Goal: Transaction & Acquisition: Purchase product/service

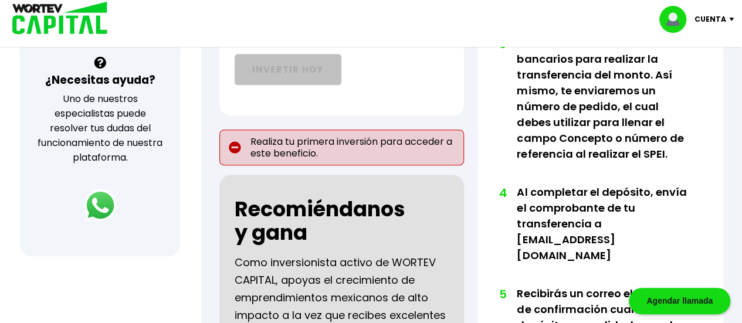
scroll to position [408, 0]
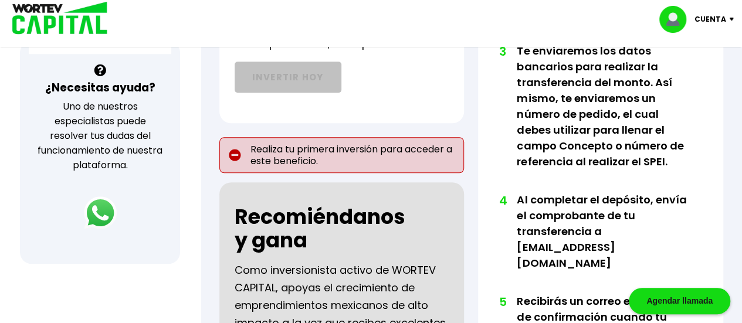
click at [352, 155] on p "Realiza tu primera inversión para acceder a este beneficio." at bounding box center [341, 154] width 245 height 35
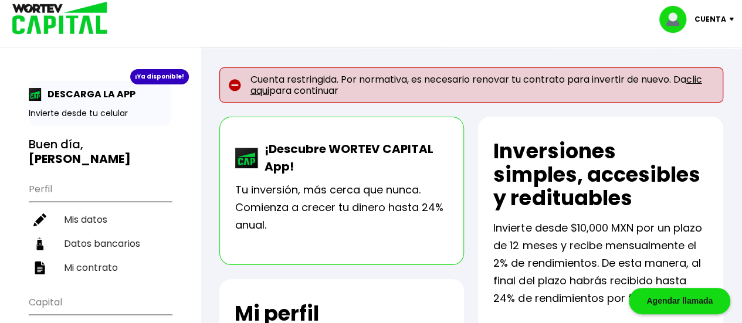
scroll to position [0, 0]
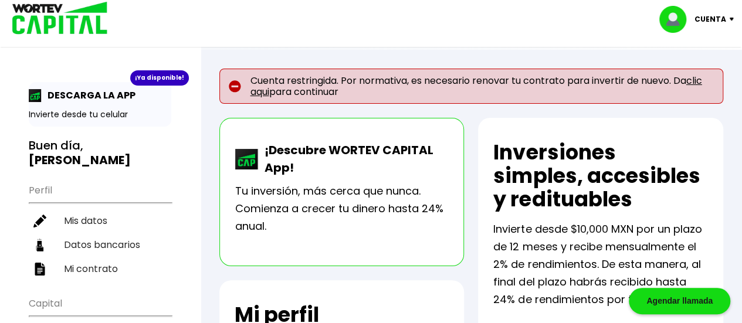
click at [265, 86] on link "clic aqui" at bounding box center [475, 86] width 451 height 25
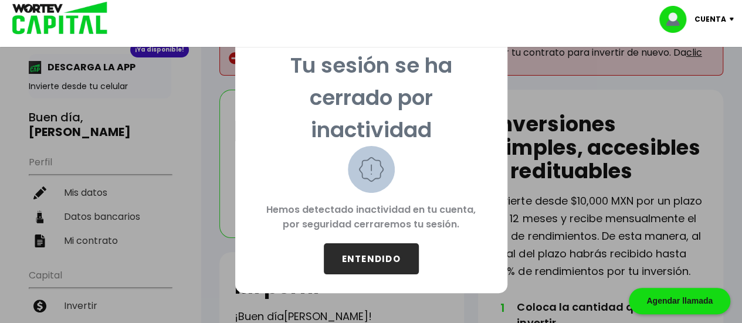
scroll to position [27, 0]
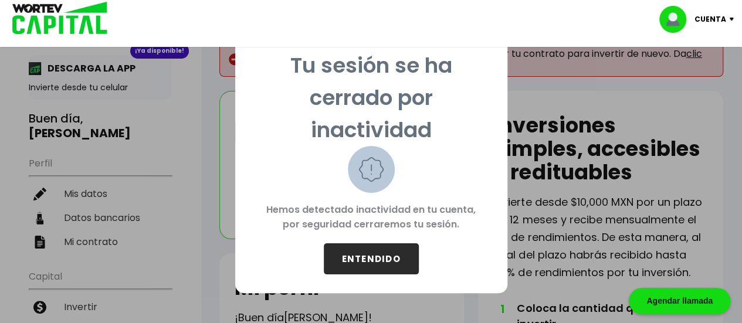
click at [376, 261] on button "ENTENDIDO" at bounding box center [371, 258] width 95 height 31
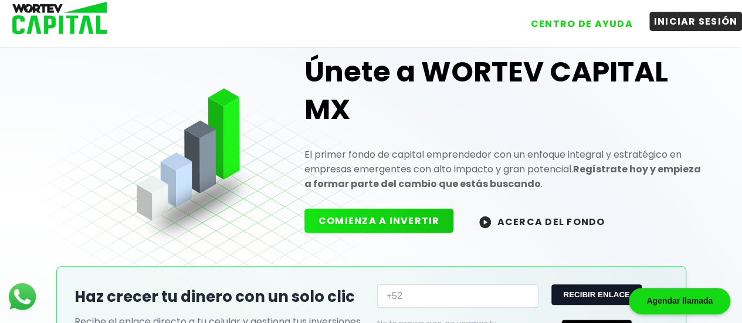
click at [702, 21] on button "INICIAR SESIÓN" at bounding box center [695, 21] width 93 height 19
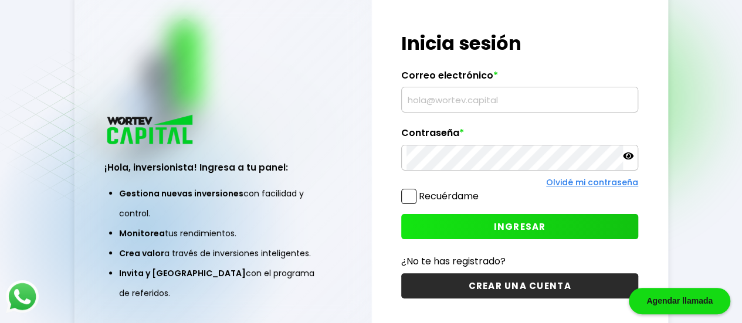
type input "mahema200@outlook.com"
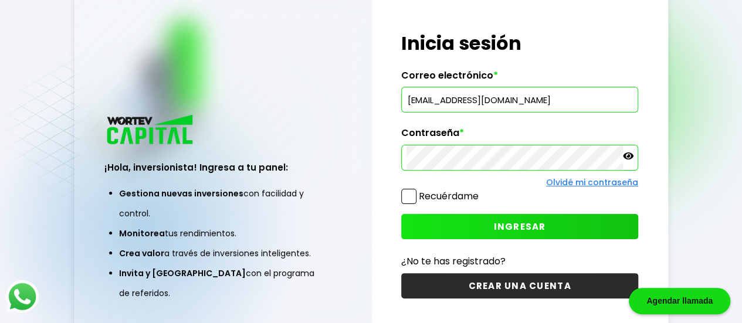
click at [450, 227] on button "INGRESAR" at bounding box center [519, 226] width 237 height 25
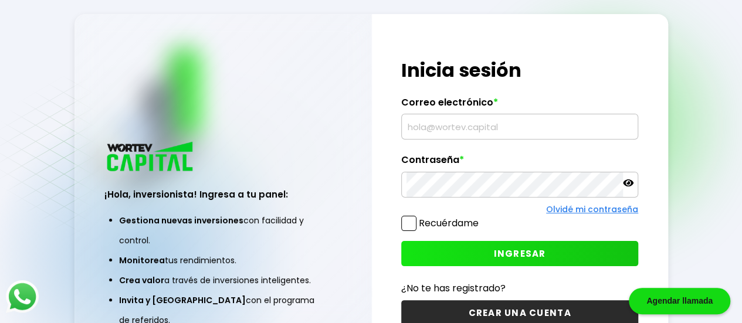
type input "mahema200@outlook.com"
click at [443, 254] on button "INGRESAR" at bounding box center [519, 253] width 237 height 25
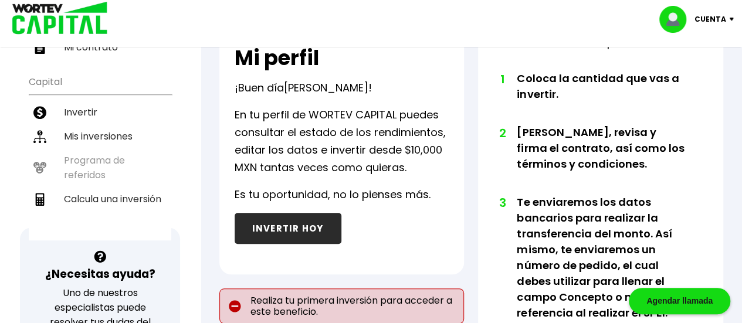
scroll to position [240, 0]
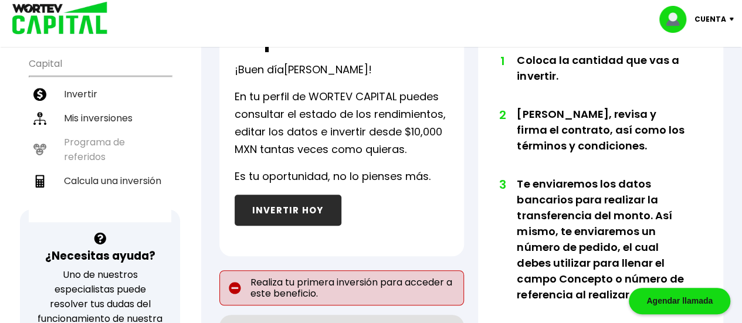
click at [290, 213] on button "INVERTIR HOY" at bounding box center [287, 210] width 107 height 31
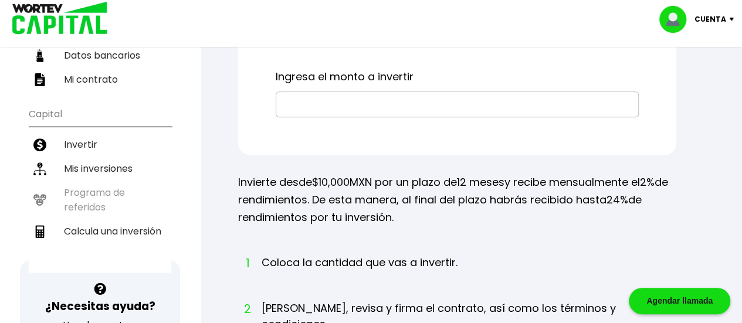
scroll to position [185, 0]
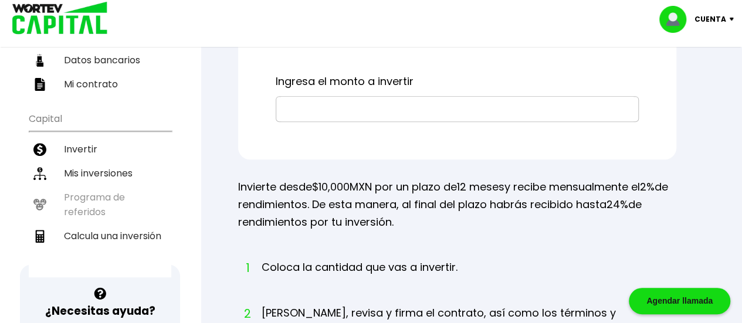
click at [373, 103] on input "text" at bounding box center [457, 109] width 352 height 25
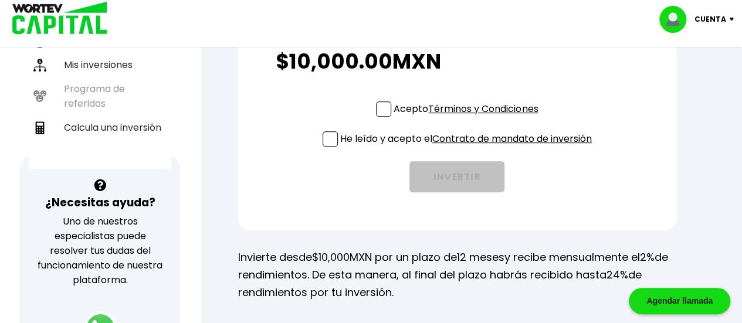
scroll to position [295, 0]
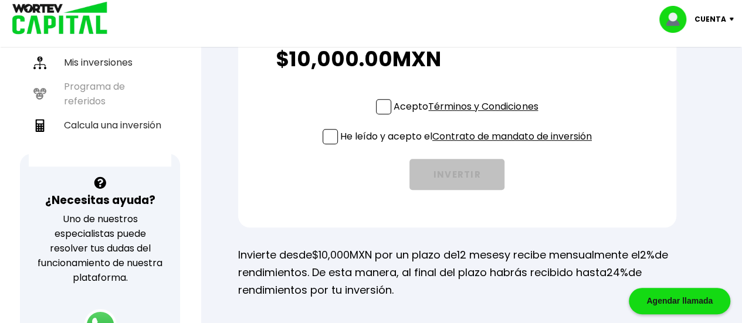
type input "$10,000"
drag, startPoint x: 378, startPoint y: 103, endPoint x: 337, endPoint y: 129, distance: 48.3
click at [378, 103] on span at bounding box center [383, 106] width 15 height 15
click at [468, 115] on input "Acepto Términos y Condiciones" at bounding box center [468, 115] width 0 height 0
click at [328, 134] on span at bounding box center [329, 136] width 15 height 15
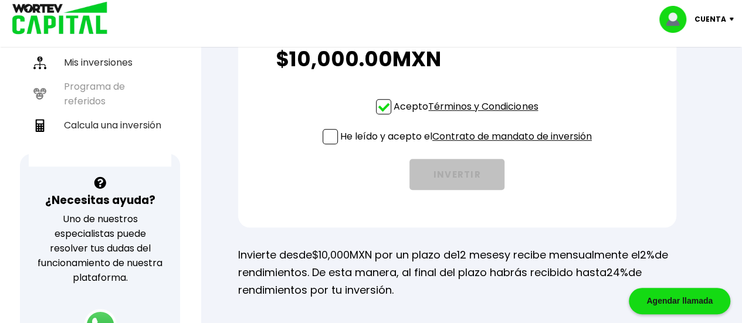
click at [468, 145] on input "He leído y acepto el Contrato de mandato de inversión" at bounding box center [468, 145] width 0 height 0
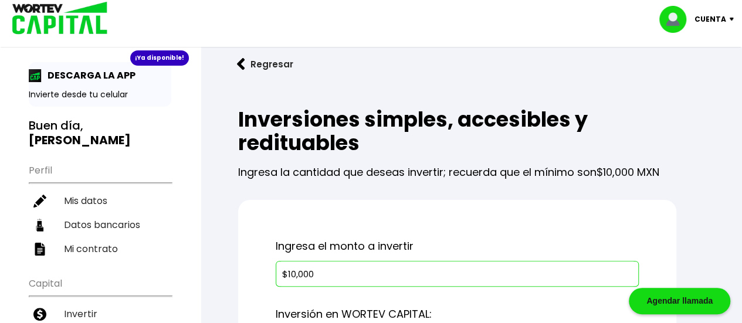
scroll to position [0, 0]
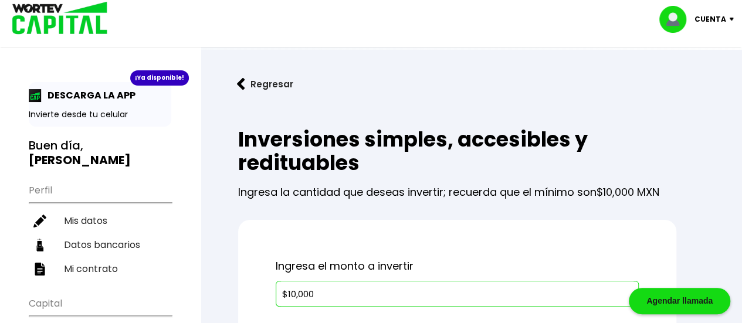
click at [703, 17] on p "Cuenta" at bounding box center [710, 20] width 32 height 18
click at [700, 54] on link "Editar perfil" at bounding box center [698, 54] width 46 height 12
select select "Mujer"
select select "Licenciatura"
select select "QR"
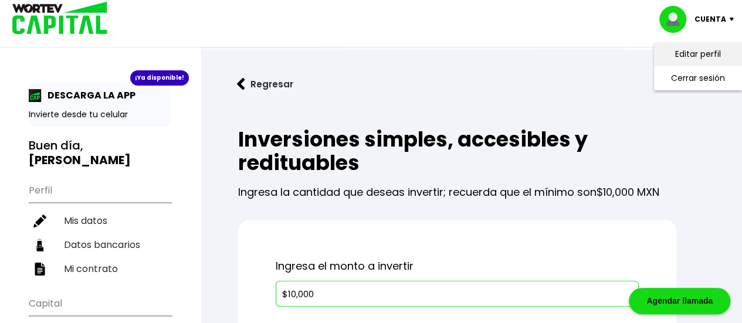
select select "BBVA Bancomer"
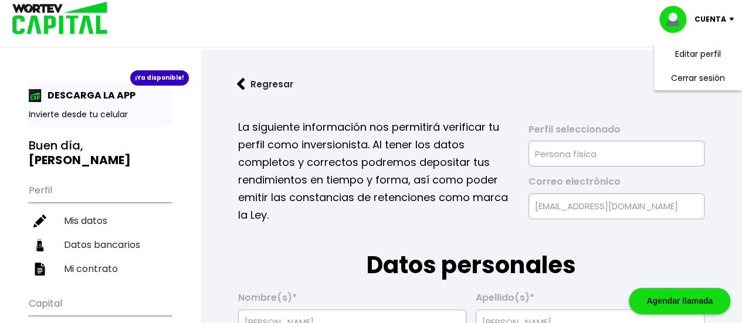
type input "03/08/2000"
